Goal: Check status: Check status

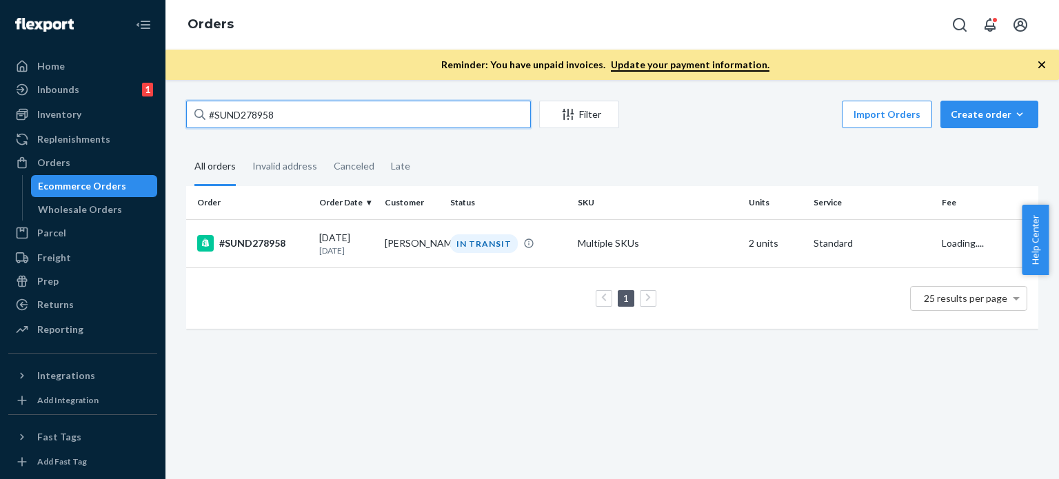
drag, startPoint x: 291, startPoint y: 116, endPoint x: 201, endPoint y: 115, distance: 89.6
click at [201, 115] on div "#SUND278958" at bounding box center [358, 115] width 345 height 28
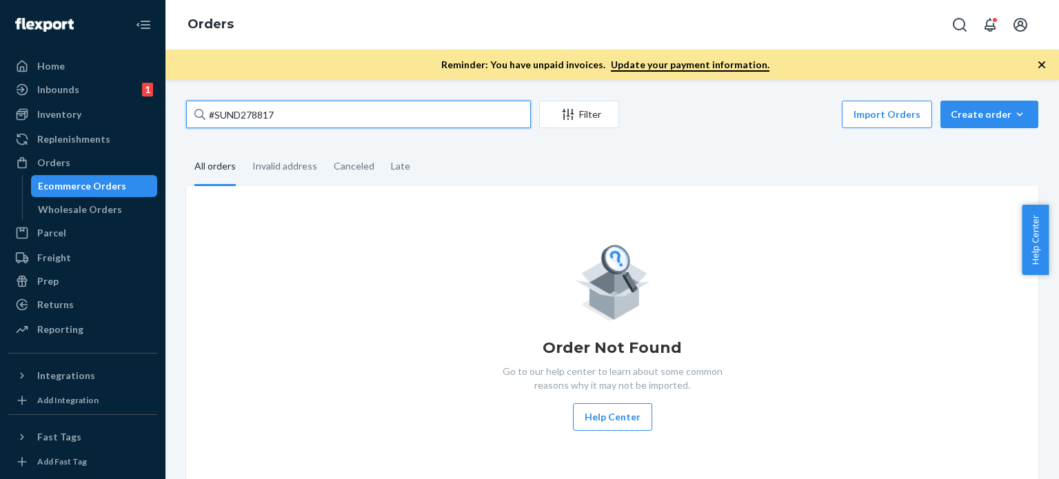
type input "#SUND278817"
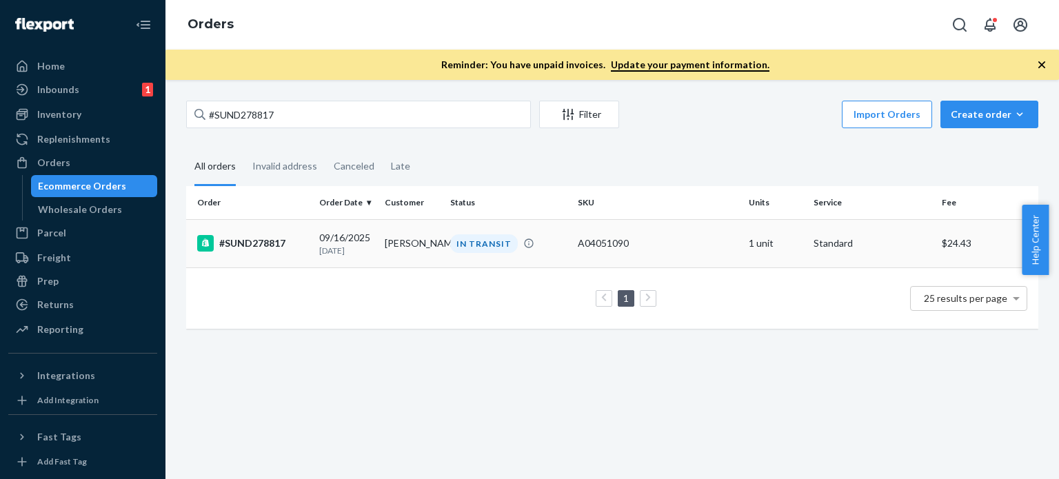
click at [454, 256] on td "IN TRANSIT" at bounding box center [509, 243] width 128 height 48
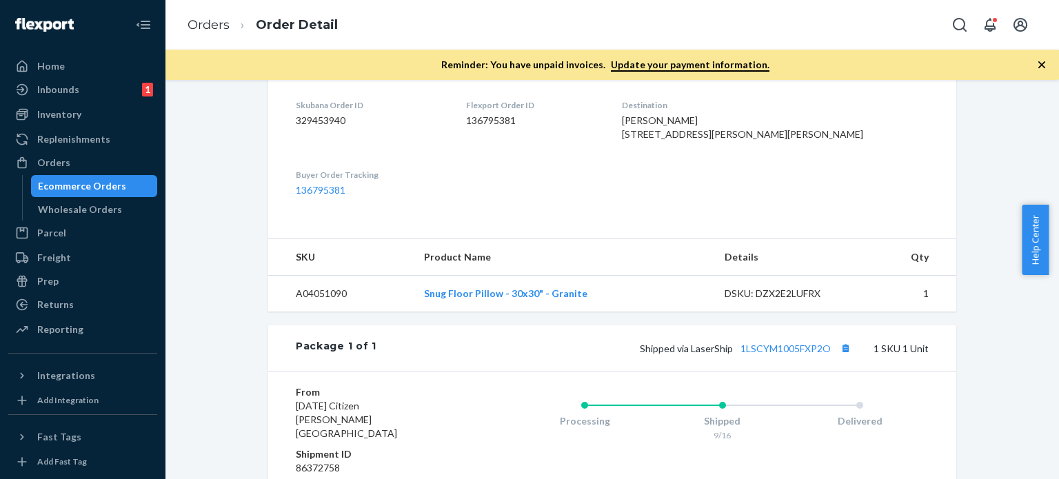
scroll to position [514, 0]
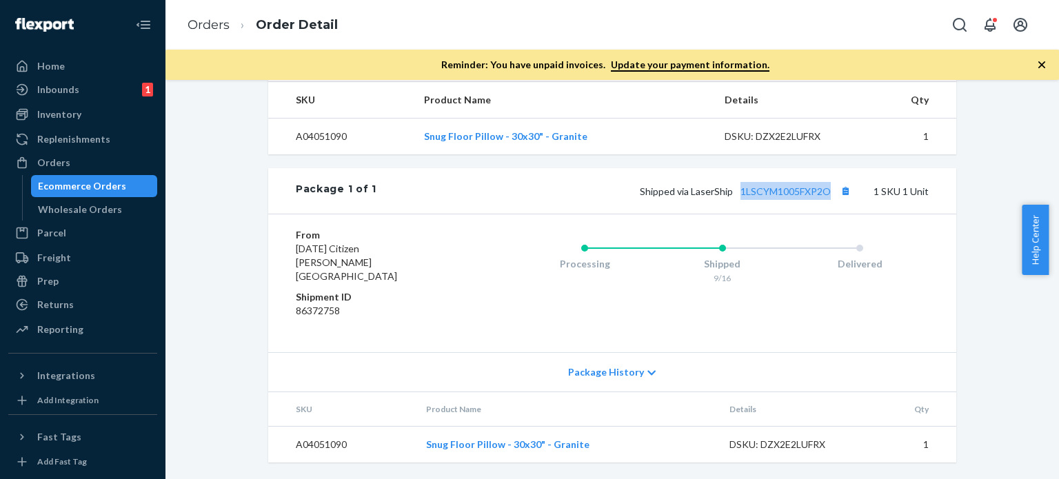
drag, startPoint x: 742, startPoint y: 190, endPoint x: 831, endPoint y: 190, distance: 89.6
click at [831, 190] on div "Package 1 of 1 Shipped via LaserShip 1LSCYM1005FXP2O 1 SKU 1 Unit" at bounding box center [612, 191] width 688 height 46
click at [208, 23] on link "Orders" at bounding box center [209, 24] width 42 height 15
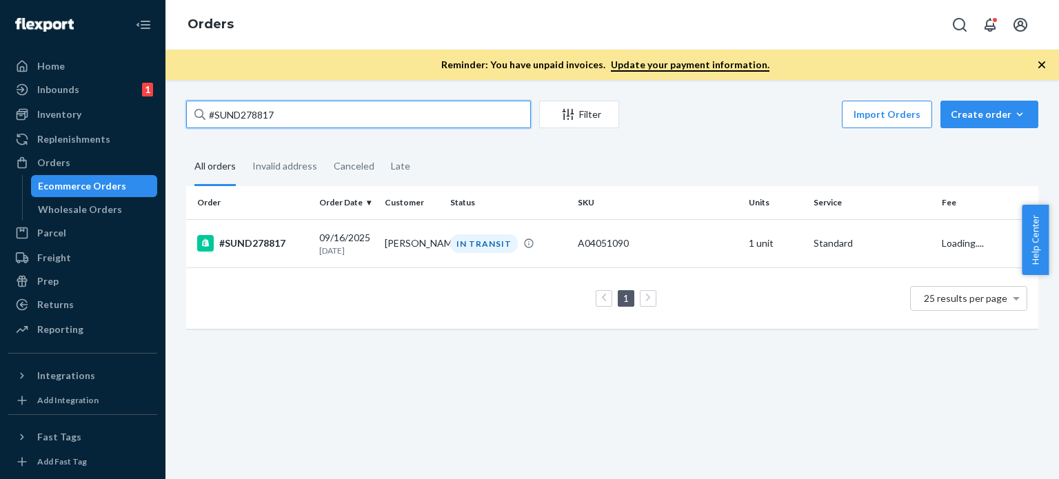
drag, startPoint x: 310, startPoint y: 118, endPoint x: 165, endPoint y: 117, distance: 144.8
click at [159, 117] on div "Home Inbounds 1 Shipping Plans Problems 1 Inventory Products Replenishments Ord…" at bounding box center [529, 239] width 1059 height 479
paste input "472"
type input "#SUND278472"
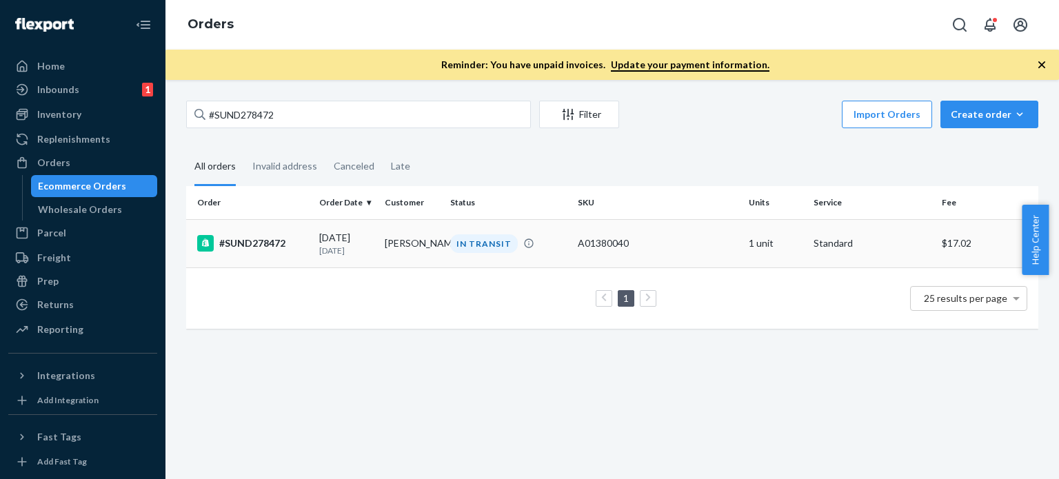
click at [335, 261] on td "[DATE] [DATE]" at bounding box center [346, 243] width 65 height 48
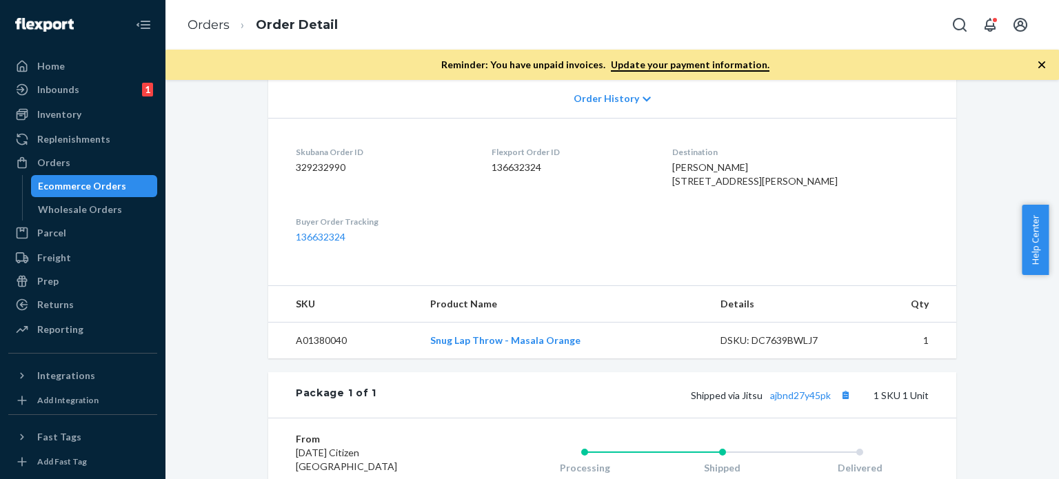
scroll to position [414, 0]
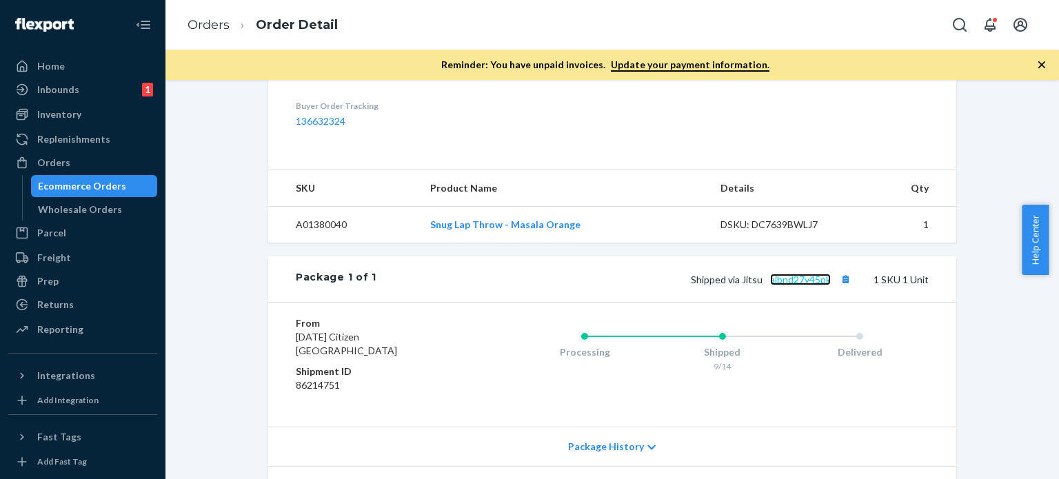
click at [782, 285] on link "ajbnd27y45pk" at bounding box center [800, 280] width 61 height 12
